Goal: Obtain resource: Download file/media

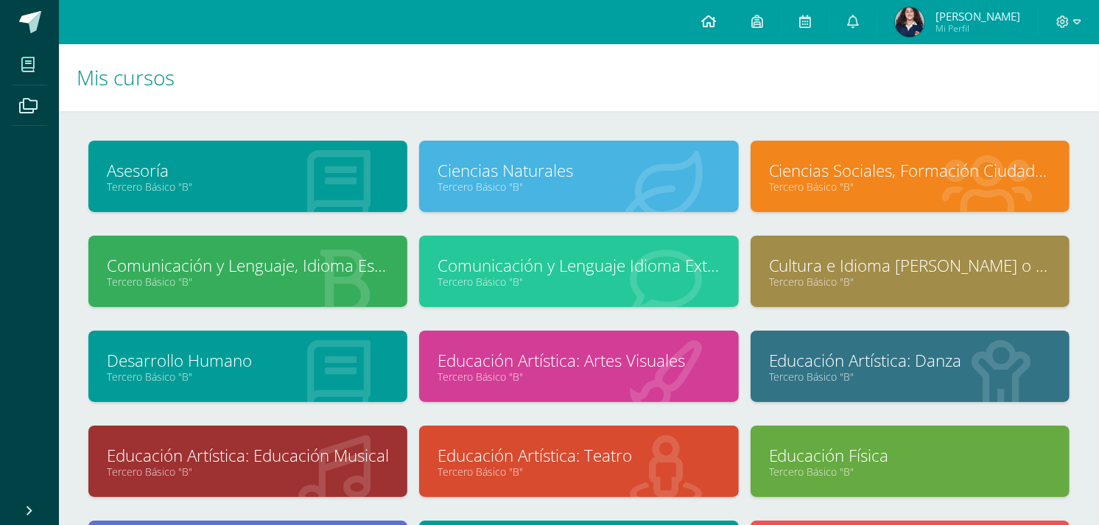
click at [709, 27] on link at bounding box center [709, 22] width 50 height 44
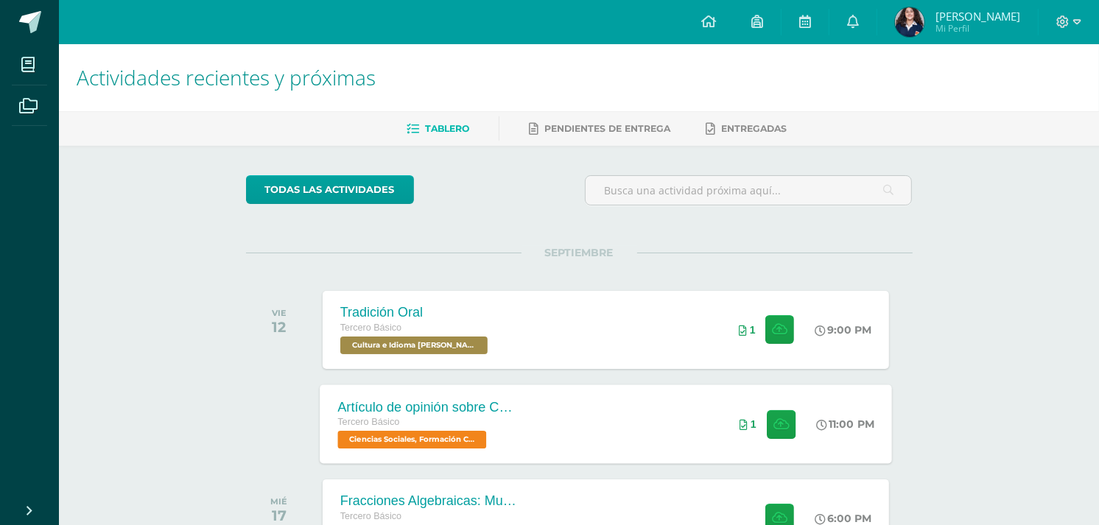
click at [631, 454] on div "Artículo de opinión sobre Conflicto Armado Interno Tercero Básico Ciencias Soci…" at bounding box center [606, 424] width 572 height 79
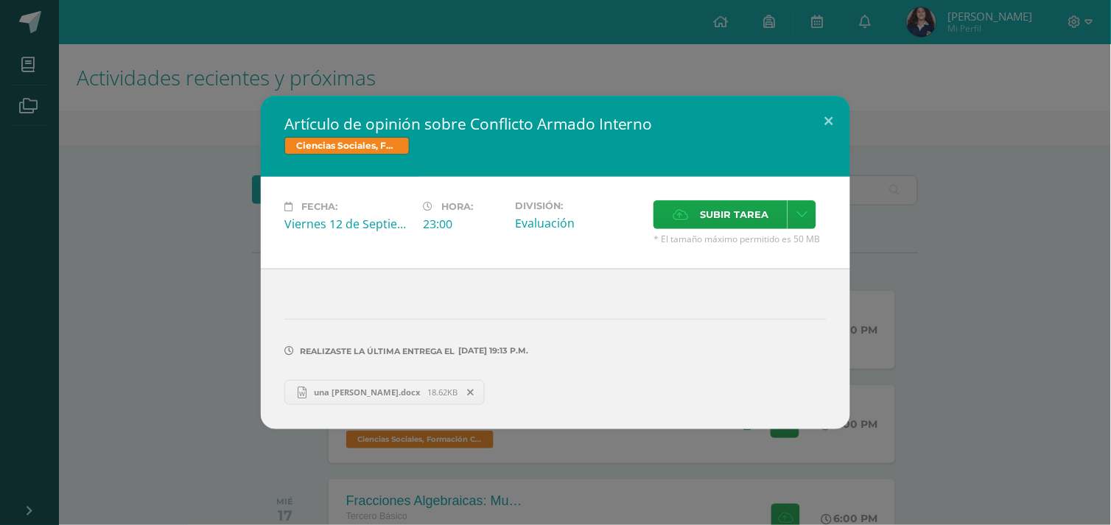
click at [428, 395] on span "18.62KB" at bounding box center [443, 392] width 30 height 11
